Goal: Task Accomplishment & Management: Use online tool/utility

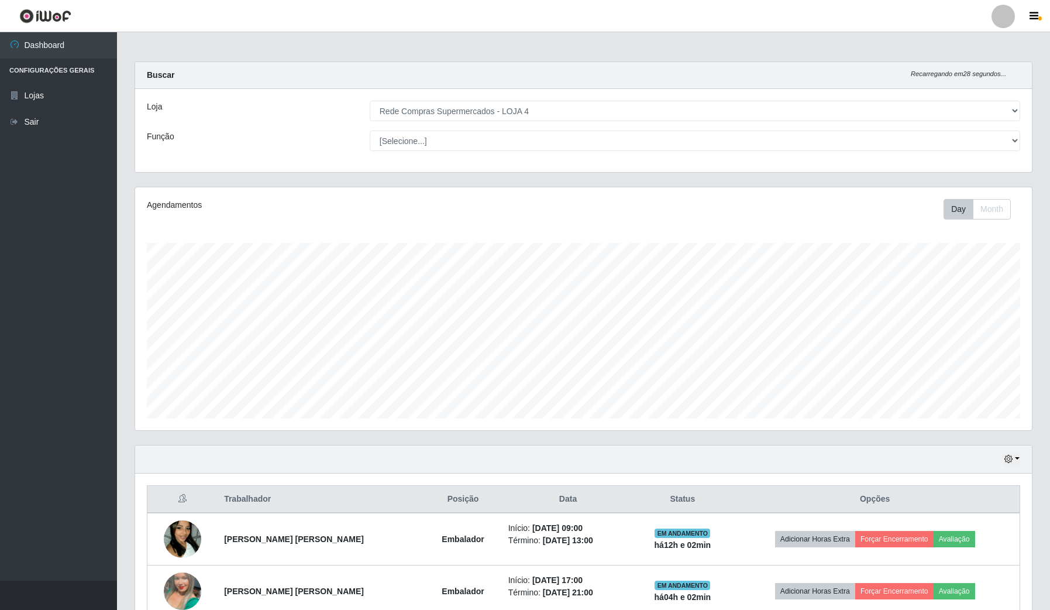
select select "159"
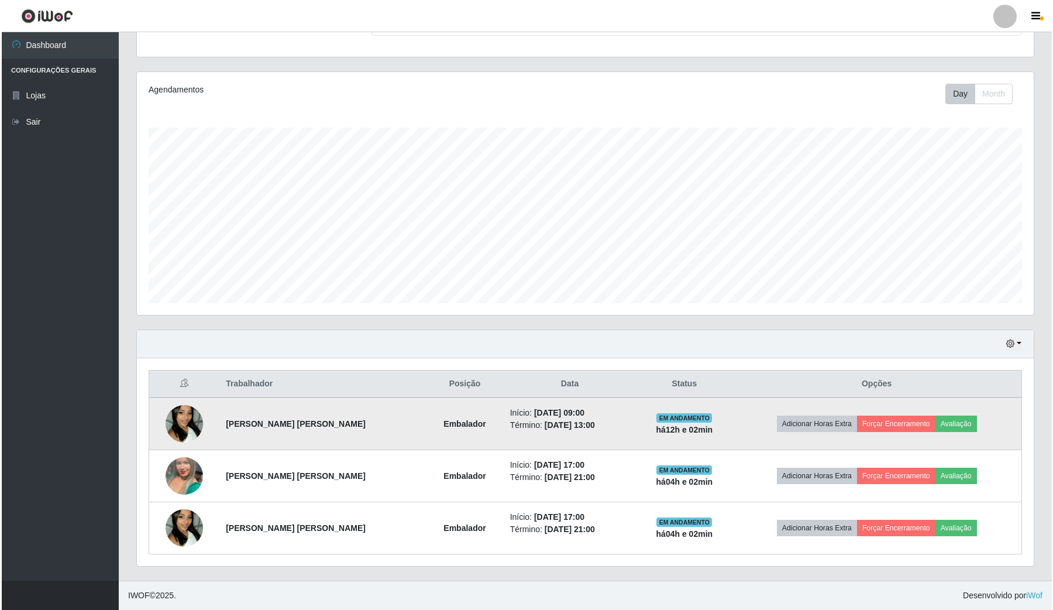
scroll to position [243, 896]
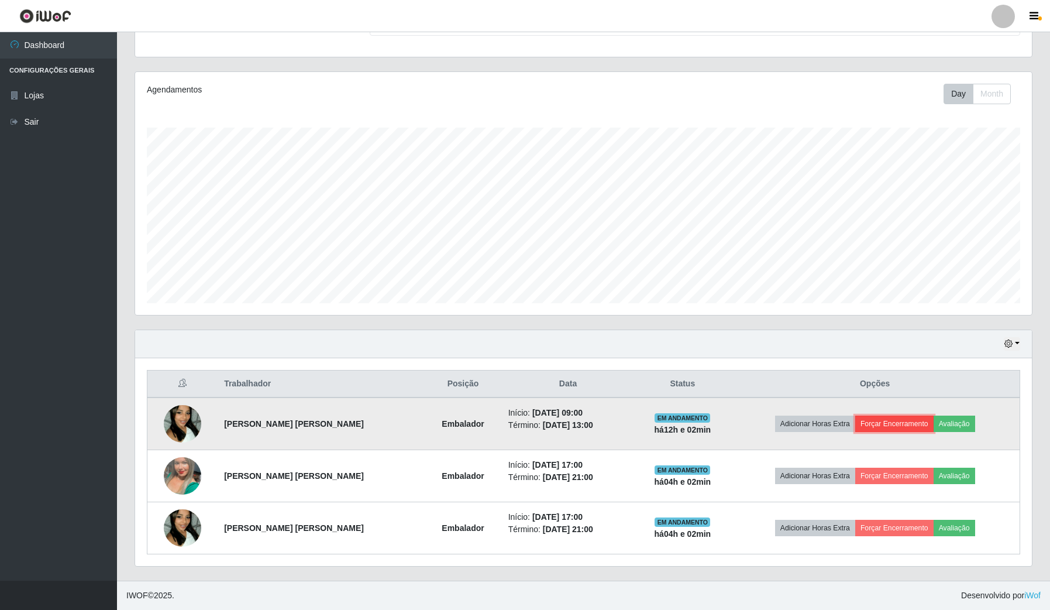
click at [902, 423] on button "Forçar Encerramento" at bounding box center [894, 423] width 78 height 16
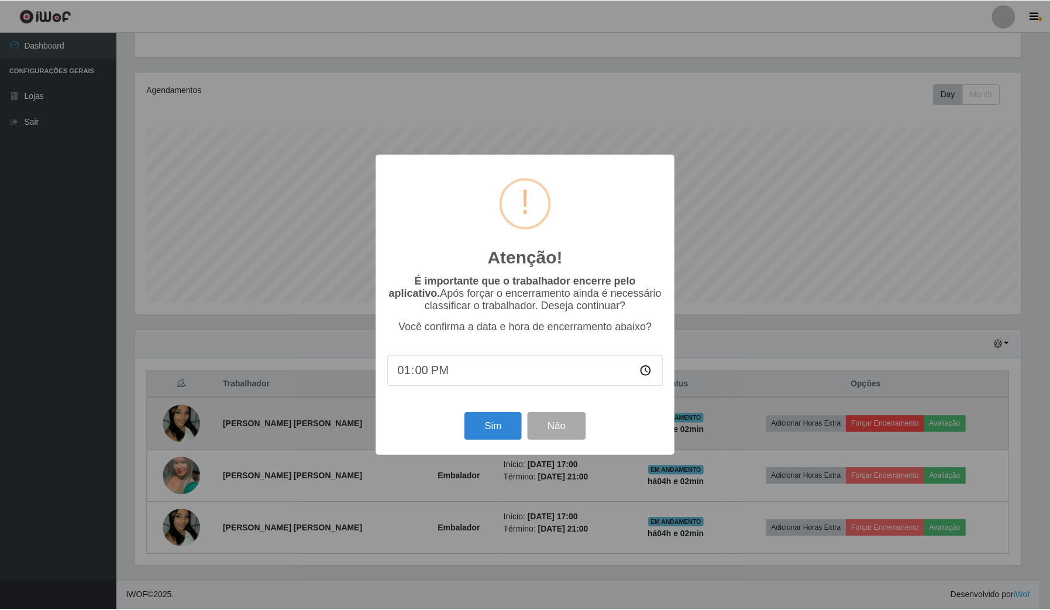
scroll to position [243, 888]
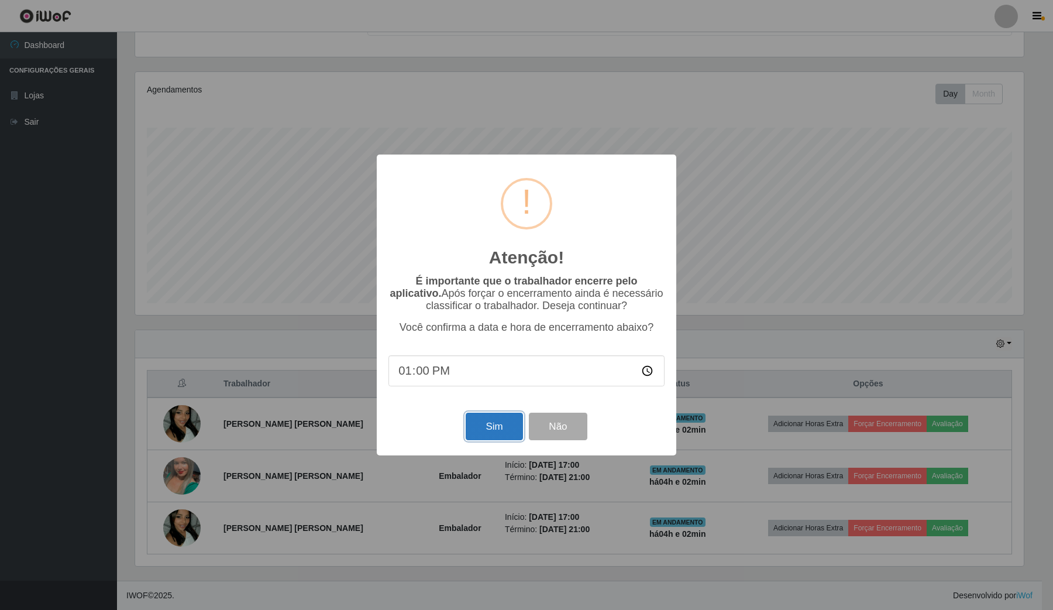
click at [496, 422] on button "Sim" at bounding box center [494, 425] width 57 height 27
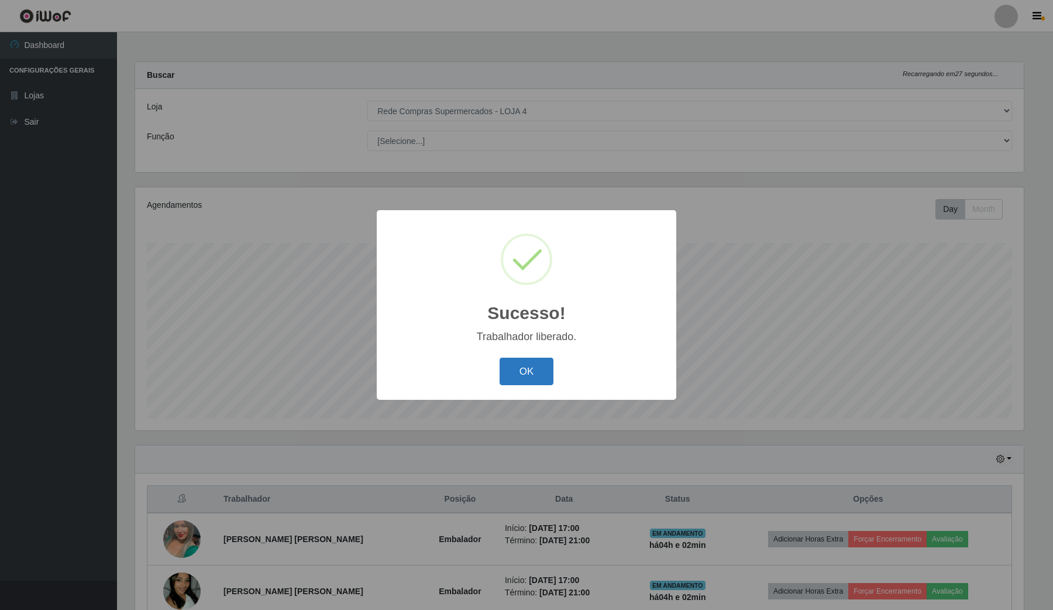
click at [539, 370] on button "OK" at bounding box center [527, 370] width 54 height 27
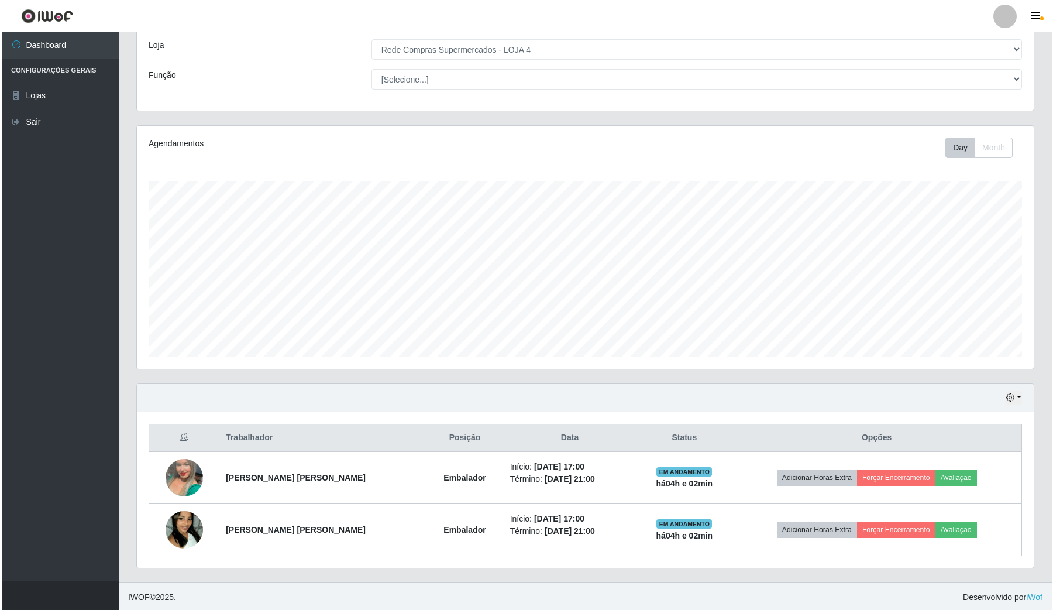
scroll to position [64, 0]
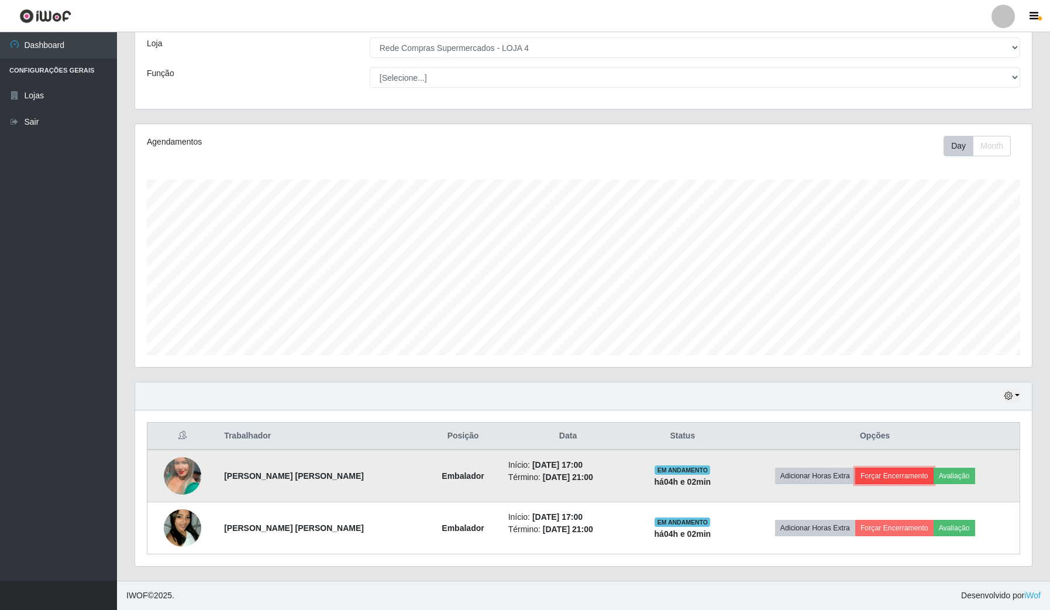
click at [890, 480] on button "Forçar Encerramento" at bounding box center [894, 475] width 78 height 16
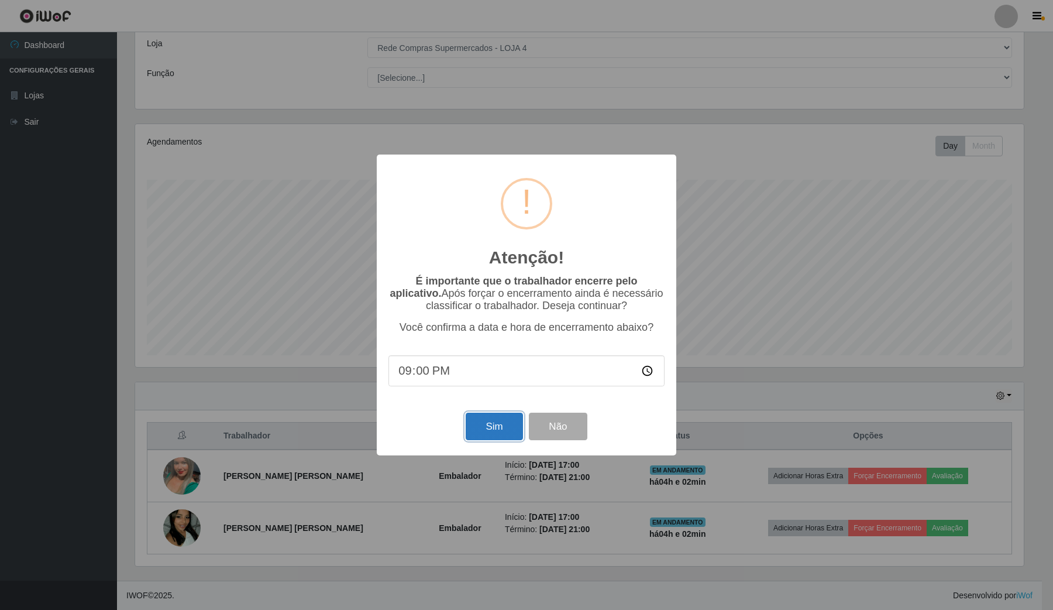
click at [498, 439] on button "Sim" at bounding box center [494, 425] width 57 height 27
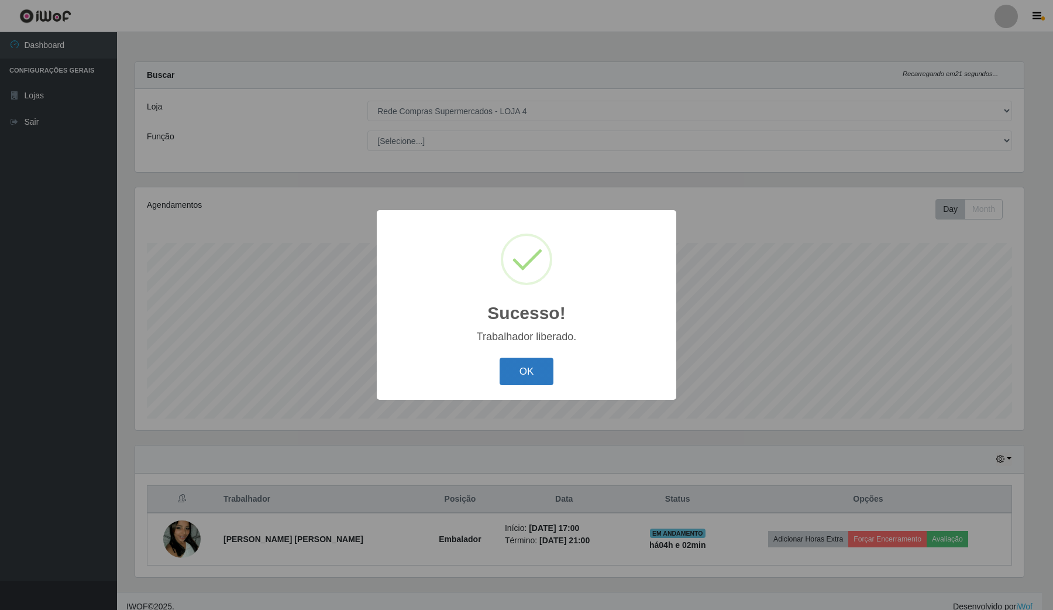
click at [541, 375] on button "OK" at bounding box center [527, 370] width 54 height 27
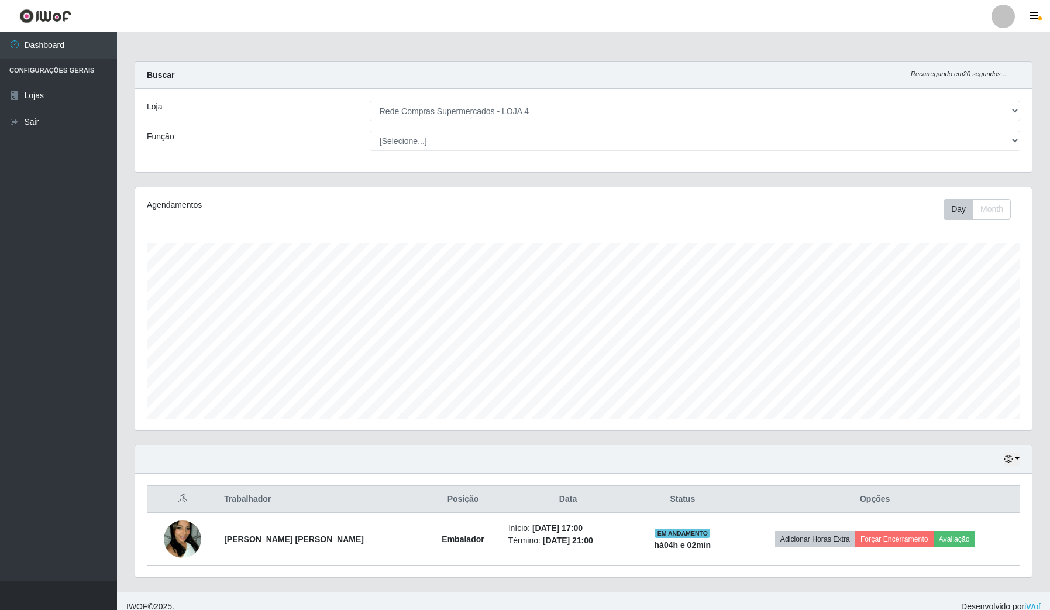
scroll to position [12, 0]
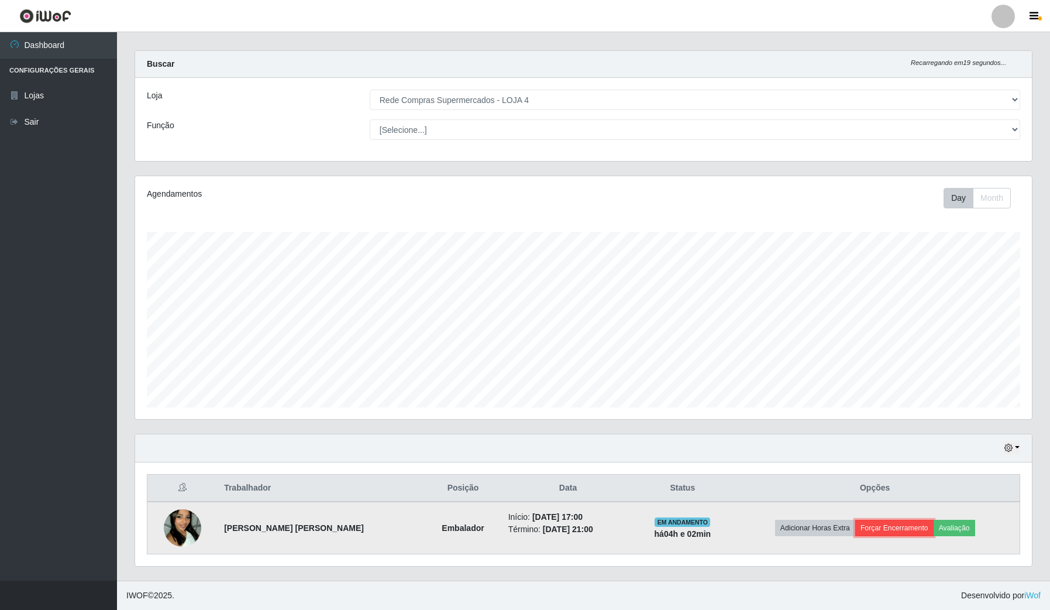
click at [878, 527] on button "Forçar Encerramento" at bounding box center [894, 528] width 78 height 16
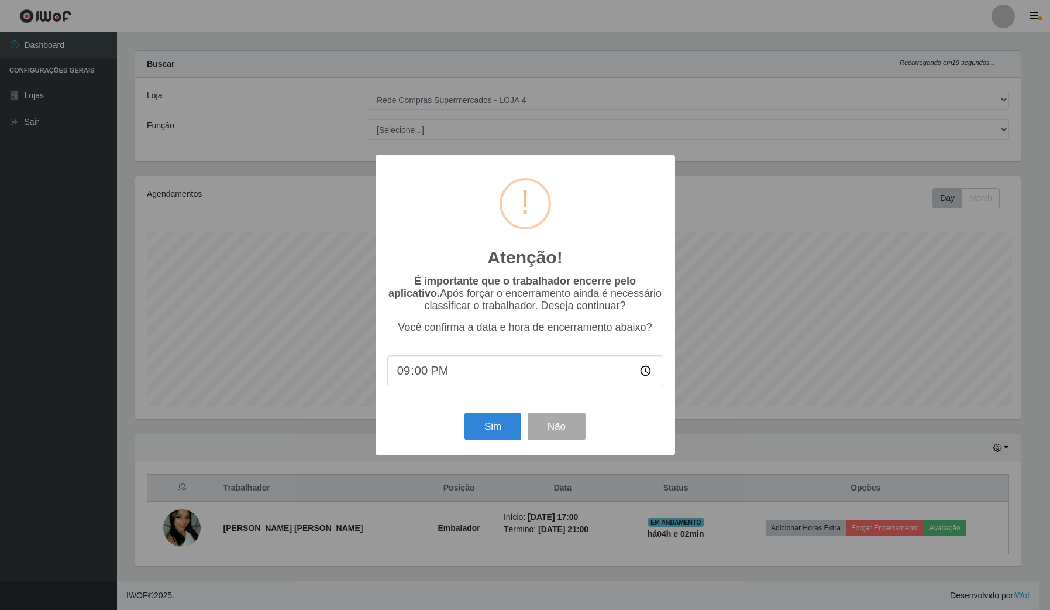
scroll to position [243, 888]
click at [504, 435] on button "Sim" at bounding box center [494, 425] width 57 height 27
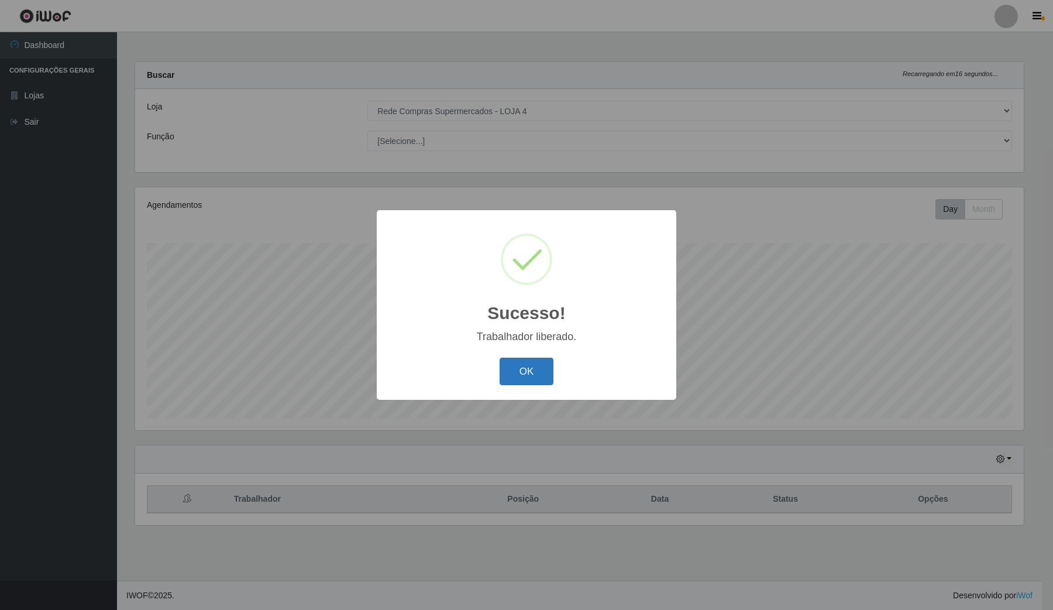
click at [536, 361] on button "OK" at bounding box center [527, 370] width 54 height 27
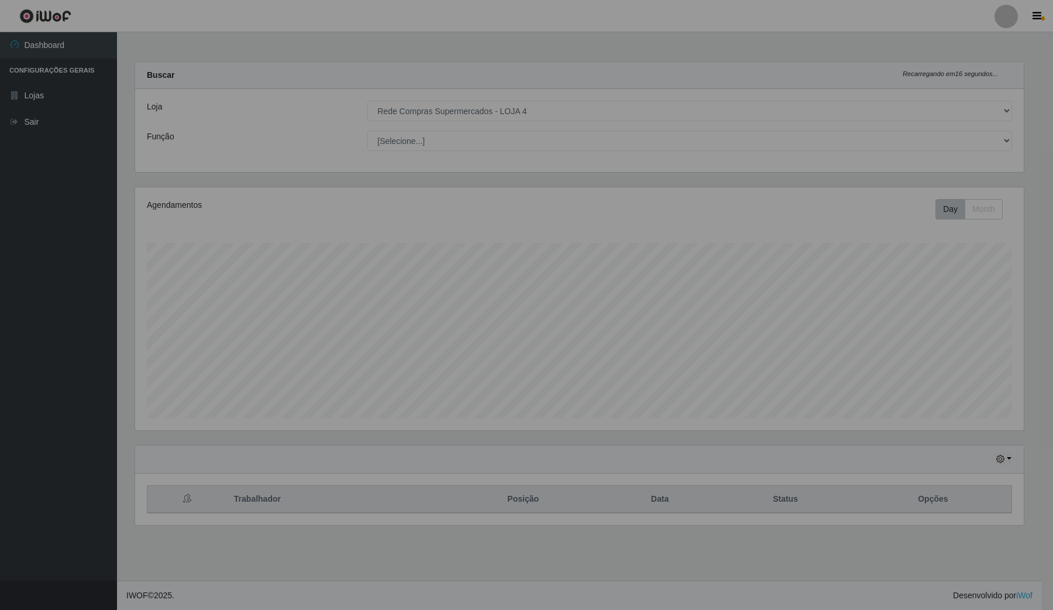
scroll to position [0, 0]
